Goal: Task Accomplishment & Management: Use online tool/utility

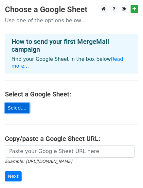
click at [23, 103] on link "Select..." at bounding box center [17, 108] width 25 height 10
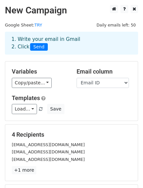
scroll to position [18, 0]
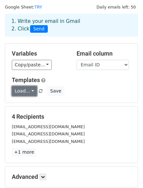
click at [18, 89] on link "Load..." at bounding box center [24, 91] width 25 height 10
click at [105, 78] on h5 "Templates" at bounding box center [71, 80] width 119 height 7
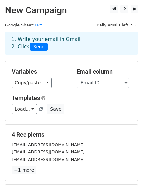
click at [85, 77] on div "Email column Name Ministries Designation Email ID Email ID 1" at bounding box center [104, 78] width 65 height 20
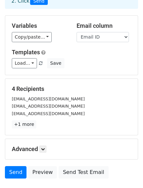
scroll to position [46, 0]
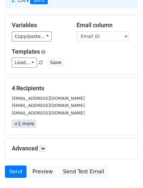
click at [29, 124] on link "+1 more" at bounding box center [24, 124] width 25 height 8
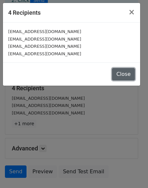
click at [135, 74] on button "Close" at bounding box center [123, 74] width 23 height 12
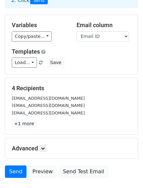
scroll to position [91, 0]
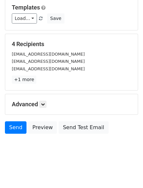
click at [43, 108] on div "Advanced Tracking Track Opens UTM Codes Track Clicks Filters Only include sprea…" at bounding box center [71, 104] width 133 height 20
click at [43, 105] on icon at bounding box center [43, 104] width 4 height 4
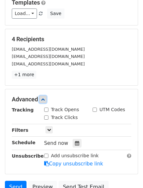
scroll to position [96, 0]
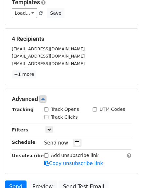
click at [46, 109] on input "Track Opens" at bounding box center [46, 109] width 4 height 4
checkbox input "true"
click at [47, 115] on input "Track Clicks" at bounding box center [46, 117] width 4 height 4
checkbox input "true"
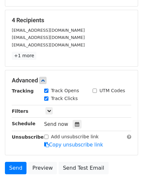
click at [47, 115] on div "Tracking Track Opens UTM Codes Track Clicks Filters Only include spreadsheet ro…" at bounding box center [71, 117] width 119 height 61
click at [48, 109] on icon at bounding box center [49, 111] width 4 height 4
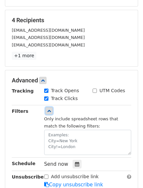
click at [48, 109] on icon at bounding box center [49, 111] width 4 height 4
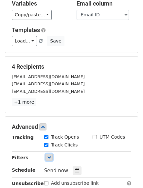
scroll to position [0, 0]
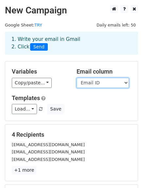
click at [95, 84] on select "Name Ministries Designation Email ID Email ID 1" at bounding box center [103, 83] width 52 height 10
click at [77, 78] on select "Name Ministries Designation Email ID Email ID 1" at bounding box center [103, 83] width 52 height 10
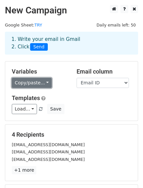
click at [33, 84] on link "Copy/paste..." at bounding box center [32, 83] width 40 height 10
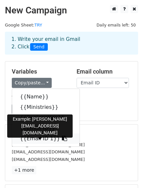
click at [38, 139] on link "{{Email ID 1}}" at bounding box center [45, 139] width 67 height 10
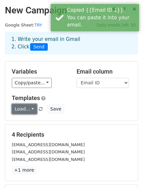
click at [30, 110] on link "Load..." at bounding box center [24, 109] width 25 height 10
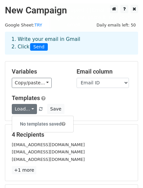
click at [37, 120] on h6 "No templates saved" at bounding box center [42, 124] width 61 height 11
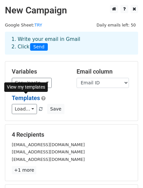
click at [31, 100] on link "Templates" at bounding box center [26, 98] width 28 height 7
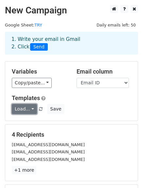
click at [27, 109] on link "Load..." at bounding box center [24, 109] width 25 height 10
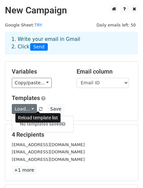
click at [40, 109] on link at bounding box center [41, 109] width 6 height 5
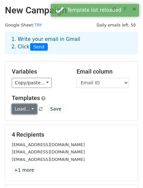
click at [25, 109] on link "Load..." at bounding box center [24, 109] width 25 height 10
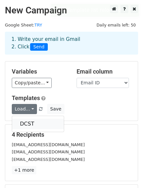
click at [28, 120] on link "DCST" at bounding box center [38, 124] width 52 height 10
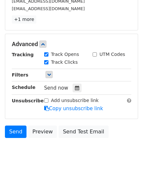
scroll to position [152, 0]
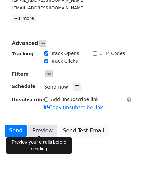
click at [46, 130] on link "Preview" at bounding box center [42, 131] width 29 height 12
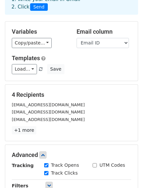
scroll to position [0, 0]
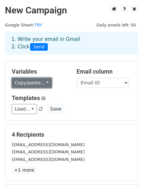
click at [41, 83] on link "Copy/paste..." at bounding box center [32, 83] width 40 height 10
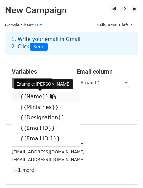
click at [50, 99] on link "{{Name}}" at bounding box center [45, 97] width 67 height 10
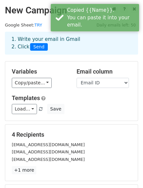
click at [35, 77] on div "Variables Copy/paste... {{Name}} {{Ministries}} {{Designation}} {{Email ID}} {{…" at bounding box center [39, 78] width 65 height 20
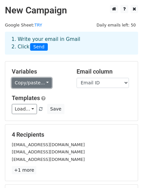
click at [22, 82] on link "Copy/paste..." at bounding box center [32, 83] width 40 height 10
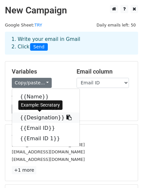
click at [30, 119] on link "{{Designation}}" at bounding box center [45, 118] width 67 height 10
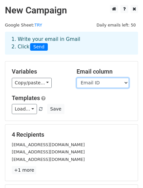
click at [108, 83] on select "Name Ministries Designation Email ID Email ID 1" at bounding box center [103, 83] width 52 height 10
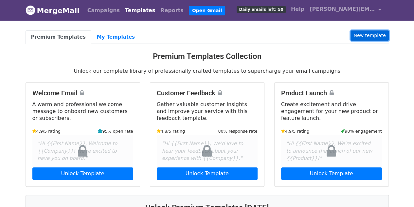
click at [361, 36] on link "New template" at bounding box center [370, 35] width 38 height 10
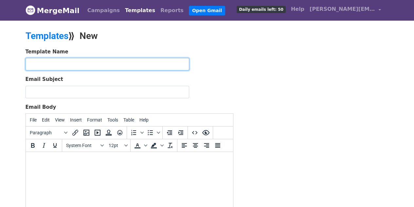
click at [173, 64] on input "text" at bounding box center [108, 64] width 164 height 12
type input "DCST"
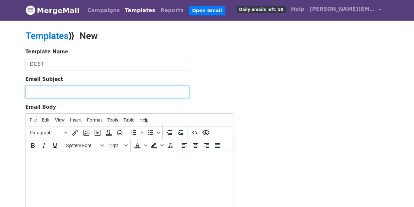
click at [168, 88] on input "Email Subject" at bounding box center [108, 92] width 164 height 12
paste input "Invitation to shape future civil servants at I.I.M.U.N.'s Civil Servants tour, …"
type input "Invitation to shape future civil servants at I.I.M.U.N.'s Civil Servants tour, …"
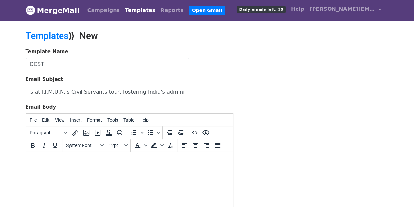
scroll to position [0, 0]
click at [48, 160] on body at bounding box center [129, 160] width 197 height 7
paste body
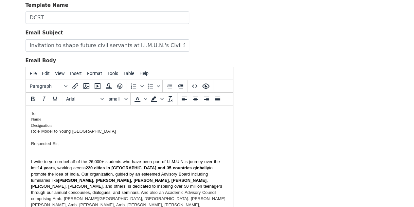
scroll to position [123, 0]
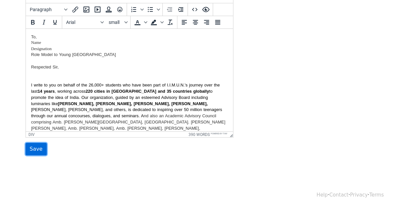
click at [36, 147] on input "Save" at bounding box center [36, 149] width 21 height 12
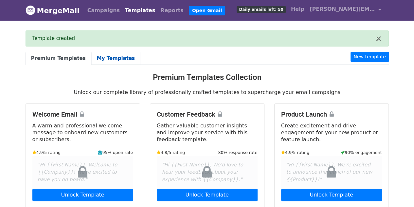
click at [100, 57] on link "My Templates" at bounding box center [115, 58] width 49 height 13
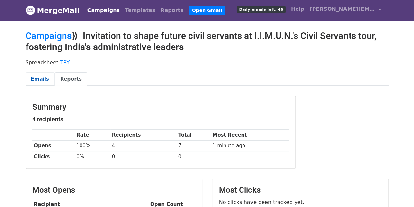
click at [35, 73] on link "Emails" at bounding box center [40, 78] width 29 height 13
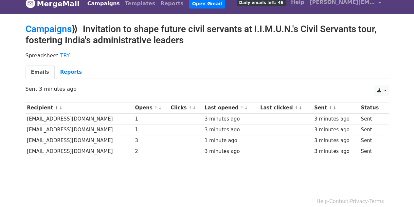
scroll to position [7, 0]
click at [57, 67] on link "Reports" at bounding box center [71, 71] width 33 height 13
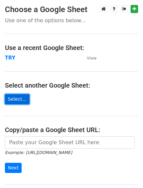
click at [19, 99] on link "Select..." at bounding box center [17, 99] width 25 height 10
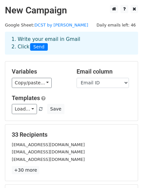
click at [76, 82] on div "Email column Name Ministries Designation Email ID Title cc" at bounding box center [104, 78] width 65 height 20
click at [81, 80] on select "Name Ministries Designation Email ID Title cc" at bounding box center [103, 83] width 52 height 10
click at [25, 108] on link "Load..." at bounding box center [24, 109] width 25 height 10
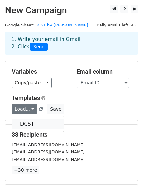
click at [34, 120] on link "DCST" at bounding box center [38, 124] width 52 height 10
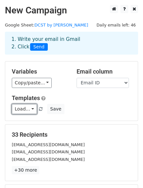
click at [28, 107] on link "Load..." at bounding box center [24, 109] width 25 height 10
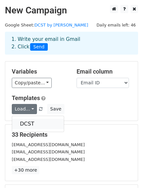
click at [28, 122] on link "DCST" at bounding box center [38, 124] width 52 height 10
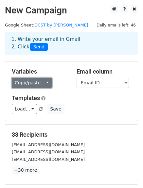
click at [33, 82] on link "Copy/paste..." at bounding box center [32, 83] width 40 height 10
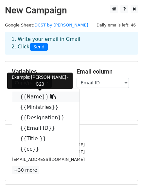
click at [34, 99] on link "{{Name}}" at bounding box center [45, 97] width 67 height 10
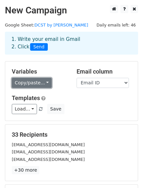
click at [35, 80] on link "Copy/paste..." at bounding box center [32, 83] width 40 height 10
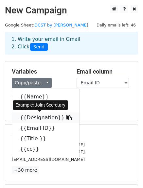
click at [38, 117] on link "{{Designation}}" at bounding box center [45, 118] width 67 height 10
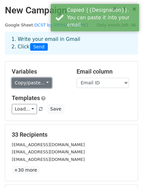
click at [39, 82] on link "Copy/paste..." at bounding box center [32, 83] width 40 height 10
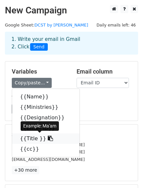
click at [28, 138] on link "{{Title }}" at bounding box center [45, 139] width 67 height 10
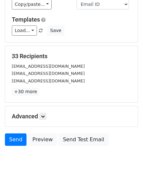
scroll to position [79, 0]
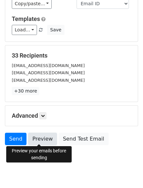
click at [43, 141] on link "Preview" at bounding box center [42, 139] width 29 height 12
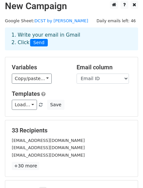
scroll to position [0, 0]
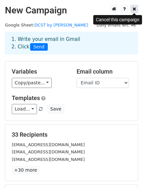
click at [135, 12] on link at bounding box center [135, 9] width 8 height 8
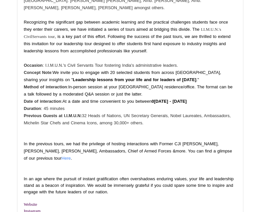
scroll to position [1661, 0]
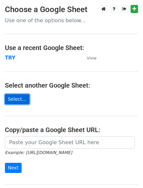
click at [11, 99] on link "Select..." at bounding box center [17, 99] width 25 height 10
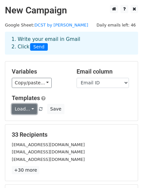
click at [25, 110] on link "Load..." at bounding box center [24, 109] width 25 height 10
click at [27, 124] on link "DCST" at bounding box center [38, 124] width 52 height 10
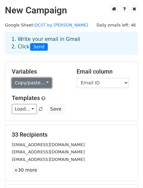
click at [22, 79] on link "Copy/paste..." at bounding box center [32, 83] width 40 height 10
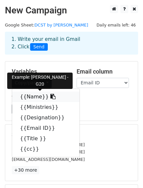
click at [25, 99] on link "{{Name}}" at bounding box center [45, 97] width 67 height 10
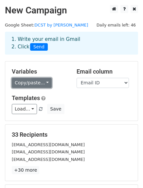
click at [28, 84] on link "Copy/paste..." at bounding box center [32, 83] width 40 height 10
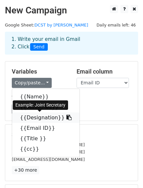
click at [34, 119] on link "{{Designation}}" at bounding box center [45, 118] width 67 height 10
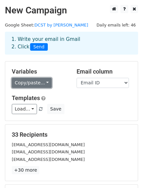
click at [28, 83] on link "Copy/paste..." at bounding box center [32, 83] width 40 height 10
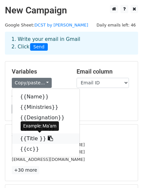
click at [31, 138] on link "{{Title }}" at bounding box center [45, 139] width 67 height 10
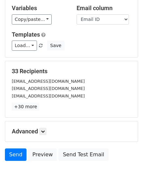
scroll to position [91, 0]
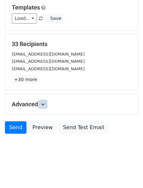
click at [45, 103] on icon at bounding box center [43, 104] width 4 height 4
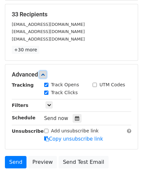
scroll to position [121, 0]
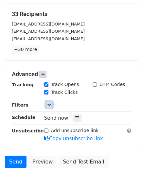
click at [50, 101] on link at bounding box center [49, 104] width 7 height 7
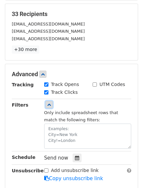
click at [50, 101] on link at bounding box center [49, 104] width 7 height 7
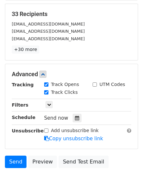
click at [46, 130] on input "Add unsubscribe link" at bounding box center [46, 131] width 4 height 4
checkbox input "false"
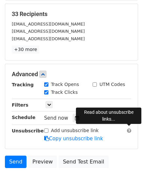
click at [130, 128] on span at bounding box center [129, 130] width 4 height 5
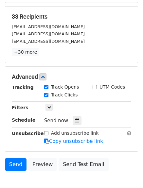
scroll to position [121, 0]
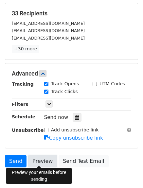
click at [45, 156] on link "Preview" at bounding box center [42, 161] width 29 height 12
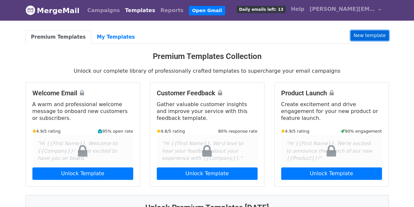
click at [365, 36] on link "New template" at bounding box center [370, 35] width 38 height 10
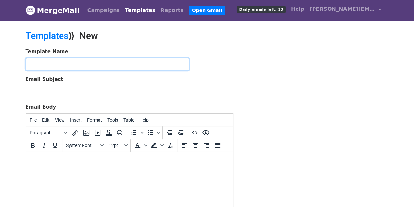
click at [166, 65] on input "text" at bounding box center [108, 64] width 164 height 12
type input "Reply for DCST"
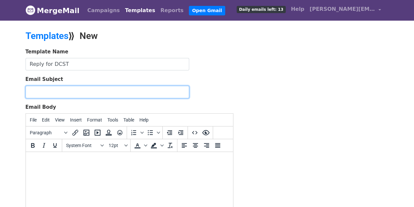
click at [153, 95] on input "Email Subject" at bounding box center [108, 92] width 164 height 12
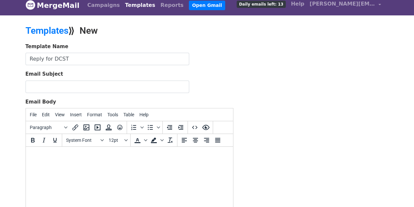
click at [46, 159] on body at bounding box center [129, 155] width 197 height 7
paste body
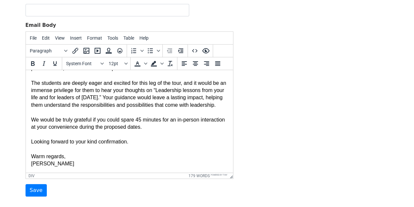
scroll to position [0, 0]
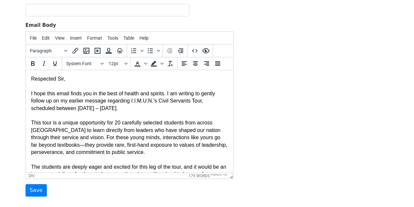
click at [60, 77] on div "Respected Sir," at bounding box center [129, 78] width 197 height 7
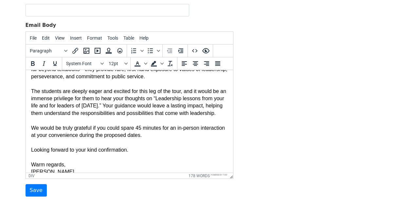
scroll to position [91, 0]
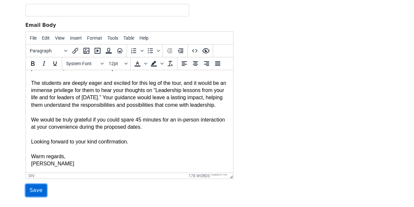
click at [37, 187] on input "Save" at bounding box center [36, 190] width 21 height 12
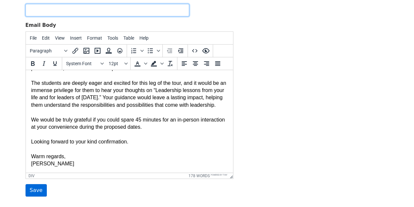
click at [26, 184] on input "Save" at bounding box center [36, 190] width 21 height 12
